Goal: Complete application form

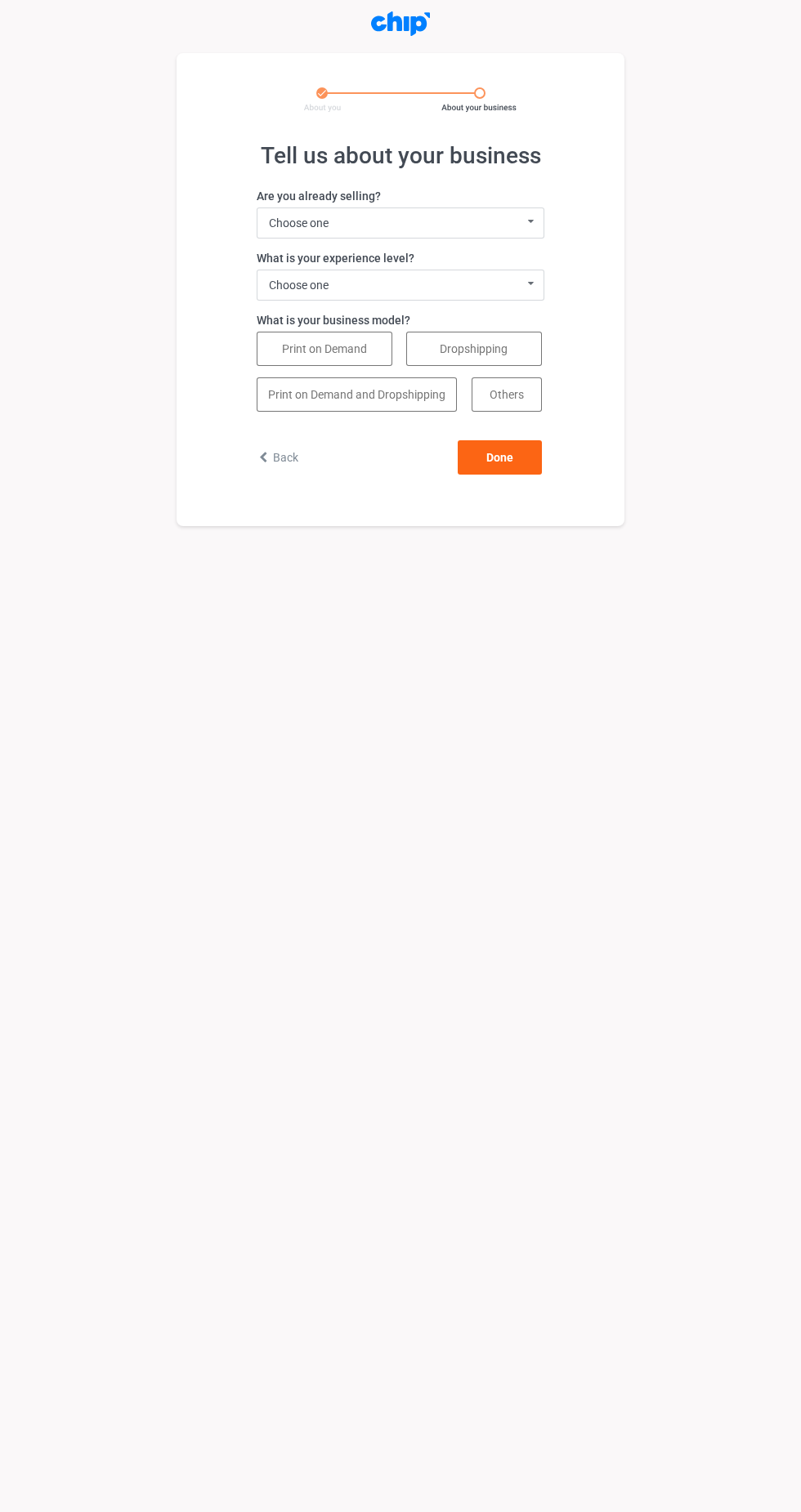
click at [511, 196] on label "Are you already selling?" at bounding box center [400, 196] width 287 height 17
click at [511, 212] on div "Choose one I sell with a different system I'm not selling products yet I'm a Te…" at bounding box center [400, 223] width 287 height 31
click at [346, 278] on div "I'm not selling products yet" at bounding box center [400, 283] width 286 height 30
click at [495, 273] on div "Choose one 0 - 1 year (I'm just getting started) 2 - 3 years 4 - 5 years 5+ yea…" at bounding box center [400, 286] width 287 height 31
click at [340, 401] on div "5+ years" at bounding box center [400, 406] width 286 height 30
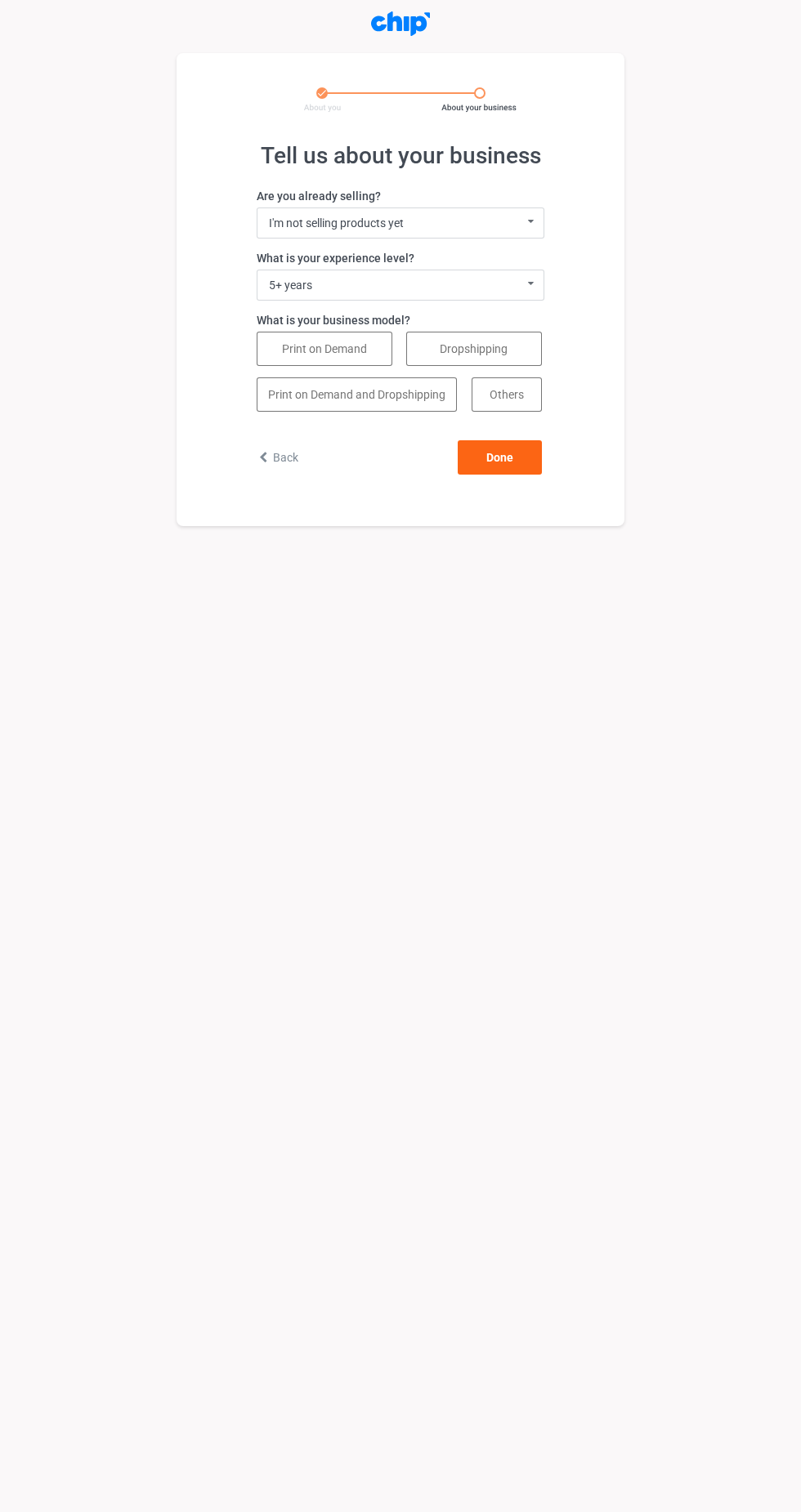
click at [474, 281] on div "5+ years 0 - 1 year (I'm just getting started) 2 - 3 years 4 - 5 years 5+ years…" at bounding box center [400, 286] width 287 height 31
click at [364, 310] on div "0 - 1 year (I'm just getting started)" at bounding box center [400, 314] width 286 height 30
click at [350, 348] on button "Print on Demand" at bounding box center [325, 348] width 136 height 34
click at [321, 320] on label "What is your business model?" at bounding box center [400, 319] width 287 height 17
click at [474, 217] on div "I'm not selling products yet I sell with a different system I'm not selling pro…" at bounding box center [400, 223] width 287 height 31
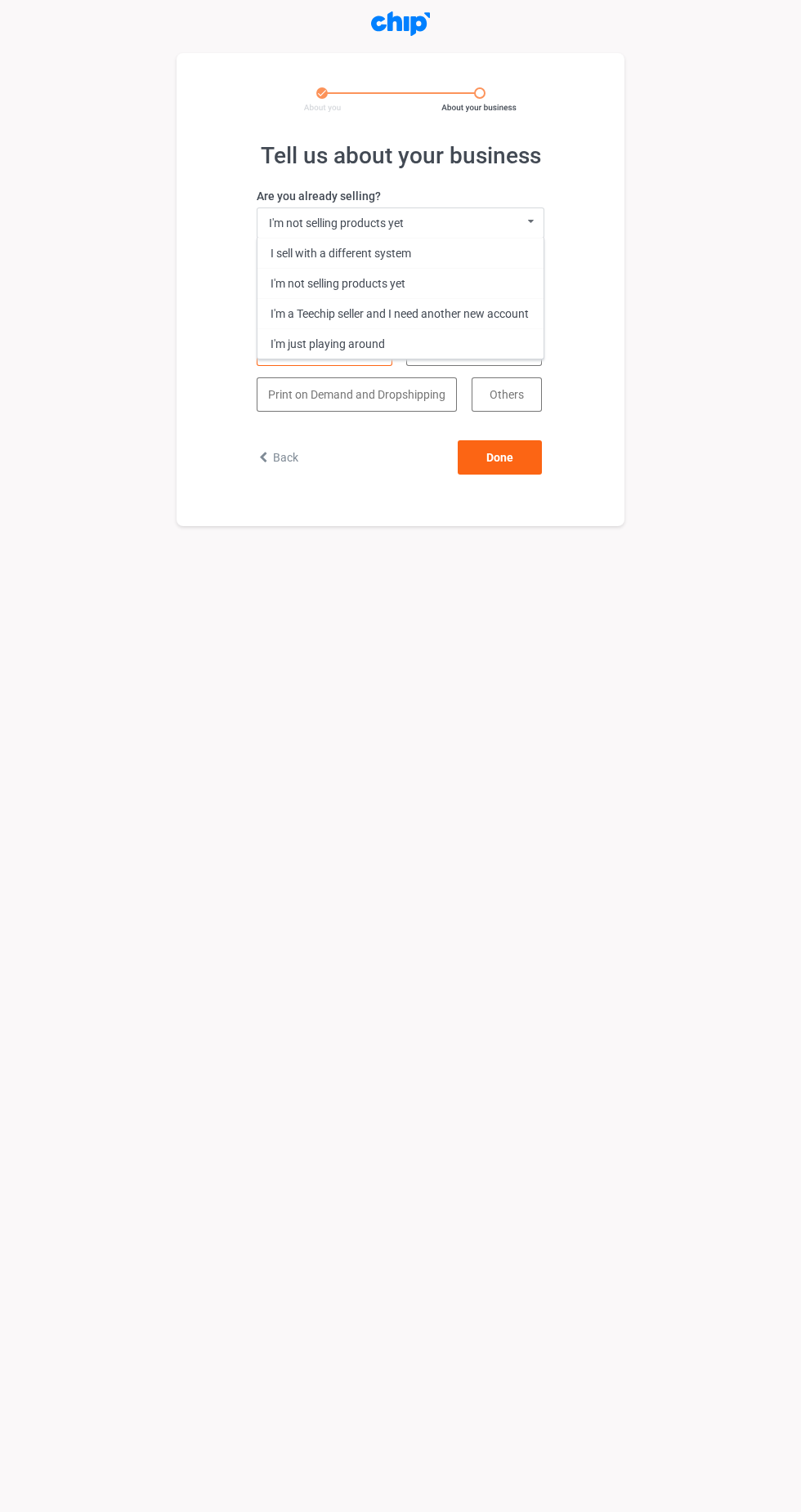
click at [384, 283] on div "I'm not selling products yet" at bounding box center [400, 283] width 286 height 30
click at [333, 320] on label "What is your business model?" at bounding box center [400, 319] width 287 height 17
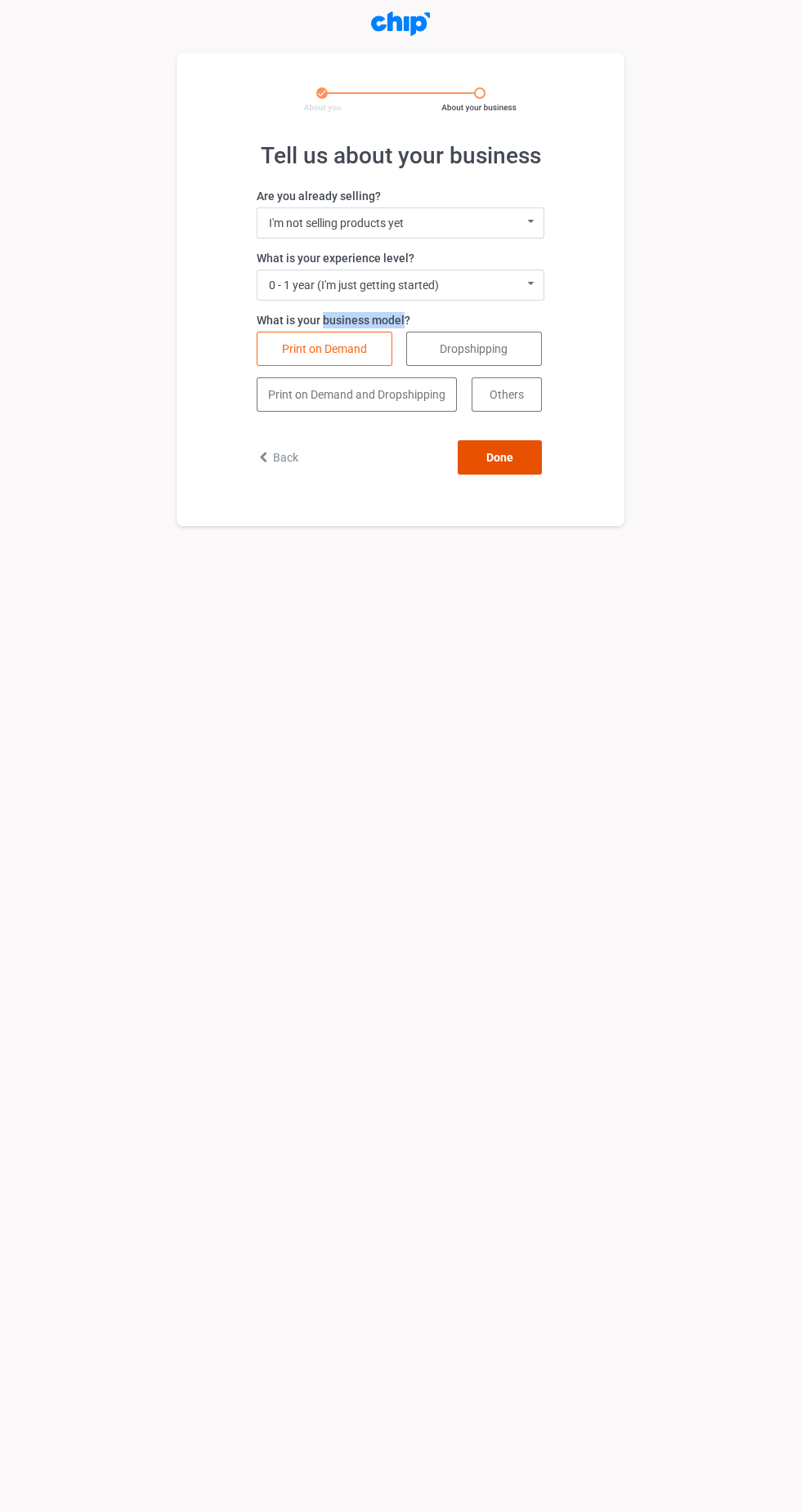
click at [500, 457] on button "Done" at bounding box center [500, 457] width 84 height 34
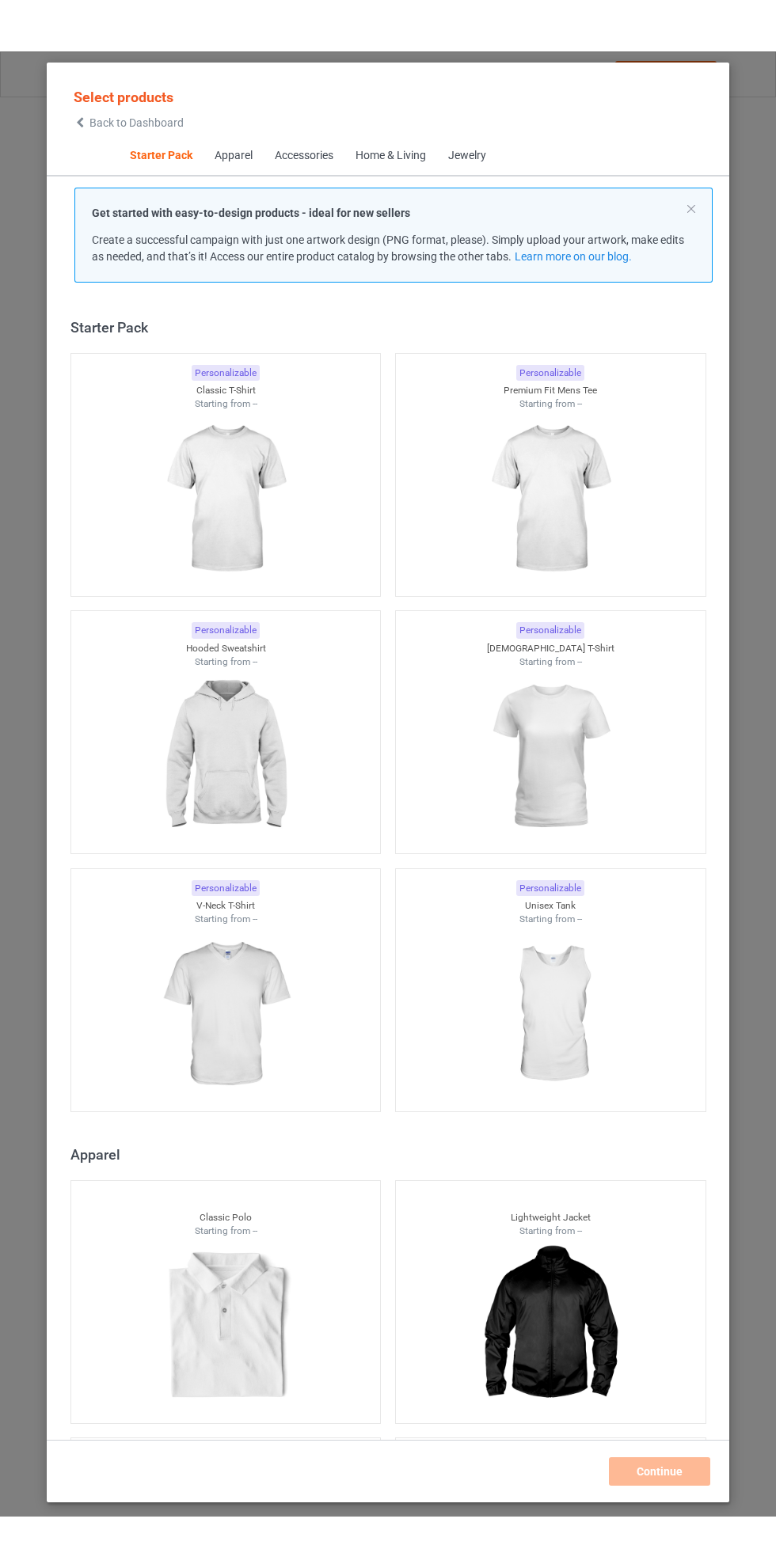
scroll to position [19, 0]
